Goal: Task Accomplishment & Management: Manage account settings

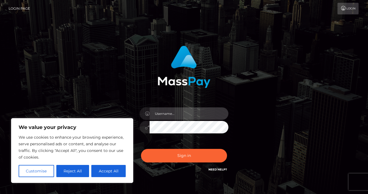
click at [179, 112] on input "text" at bounding box center [188, 114] width 79 height 12
type input "[EMAIL_ADDRESS][DOMAIN_NAME]"
click at [141, 149] on button "Sign in" at bounding box center [184, 156] width 86 height 14
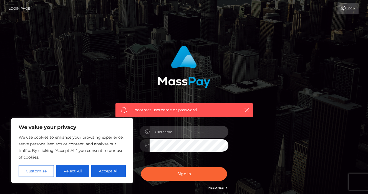
click at [175, 126] on input "text" at bounding box center [188, 132] width 79 height 12
type input "[EMAIL_ADDRESS][DOMAIN_NAME]"
click at [141, 167] on button "Sign in" at bounding box center [184, 174] width 86 height 14
click at [190, 136] on input "text" at bounding box center [188, 132] width 79 height 12
type input "[EMAIL_ADDRESS][DOMAIN_NAME]"
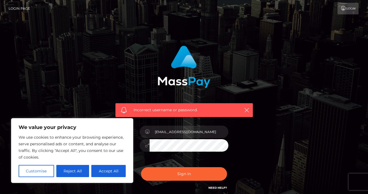
click at [141, 167] on button "Sign in" at bounding box center [184, 174] width 86 height 14
